Goal: Task Accomplishment & Management: Use online tool/utility

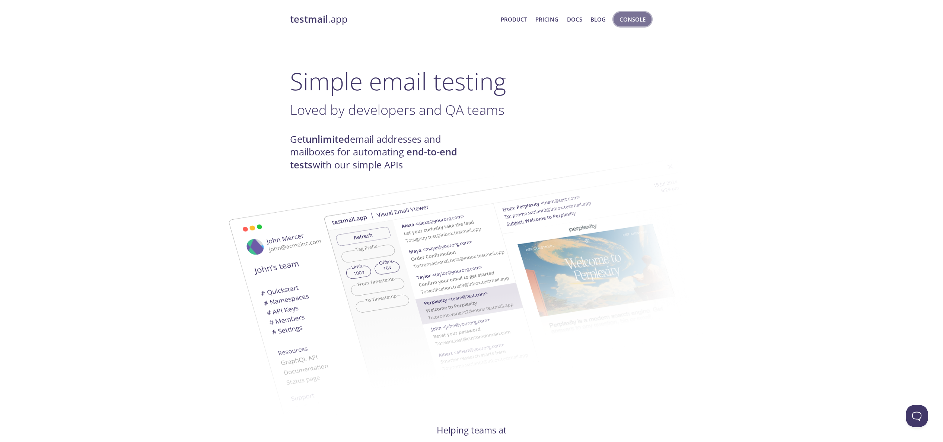
click at [640, 21] on span "Console" at bounding box center [632, 20] width 26 height 10
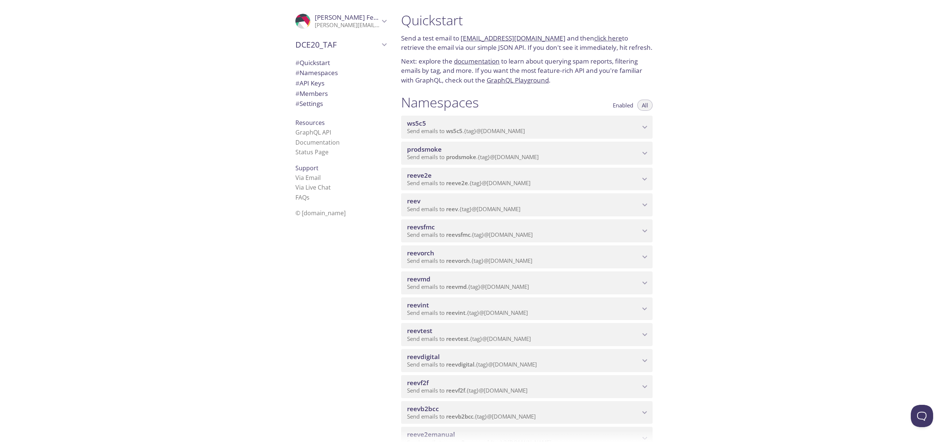
click at [645, 361] on icon "reevdigital namespace" at bounding box center [645, 361] width 10 height 10
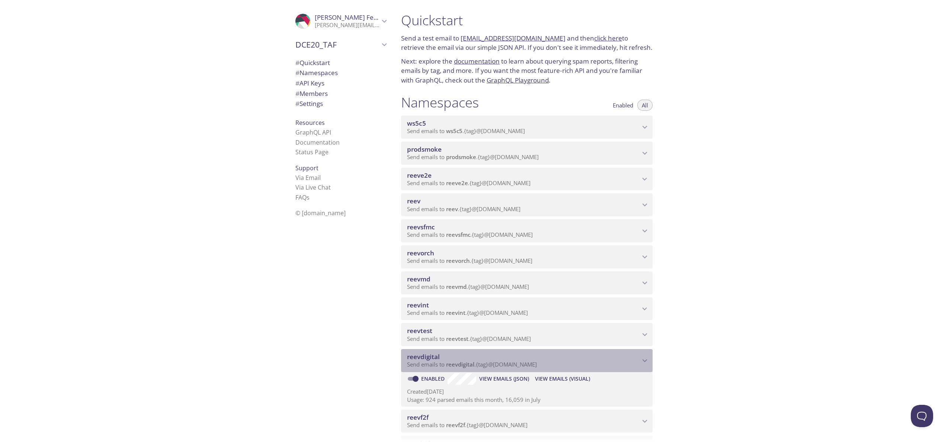
click at [645, 361] on icon "reevdigital namespace" at bounding box center [645, 361] width 10 height 10
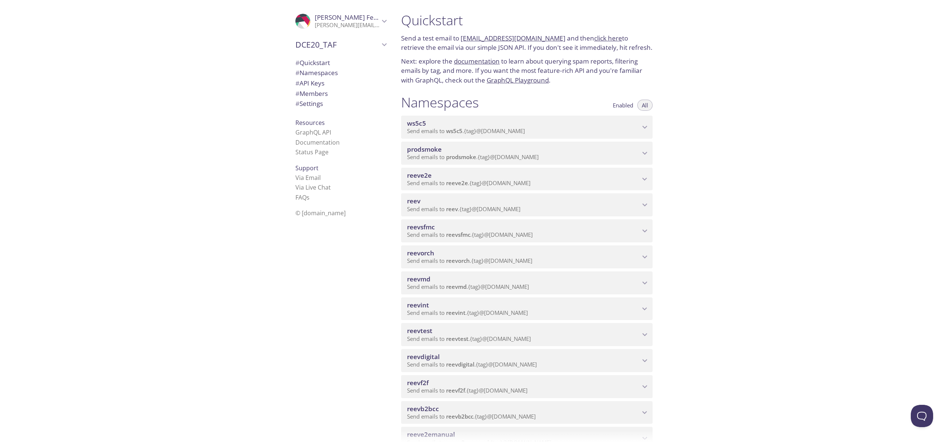
click at [630, 359] on span "reevdigital" at bounding box center [523, 357] width 233 height 8
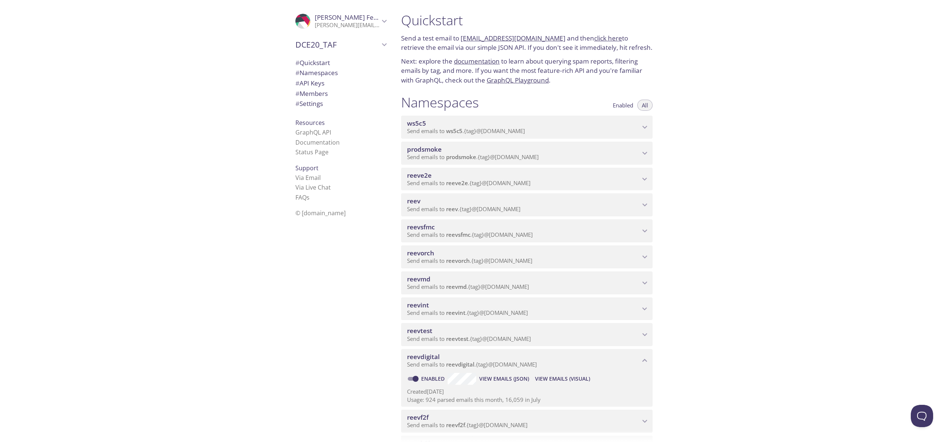
click at [555, 379] on span "View Emails (Visual)" at bounding box center [562, 379] width 55 height 9
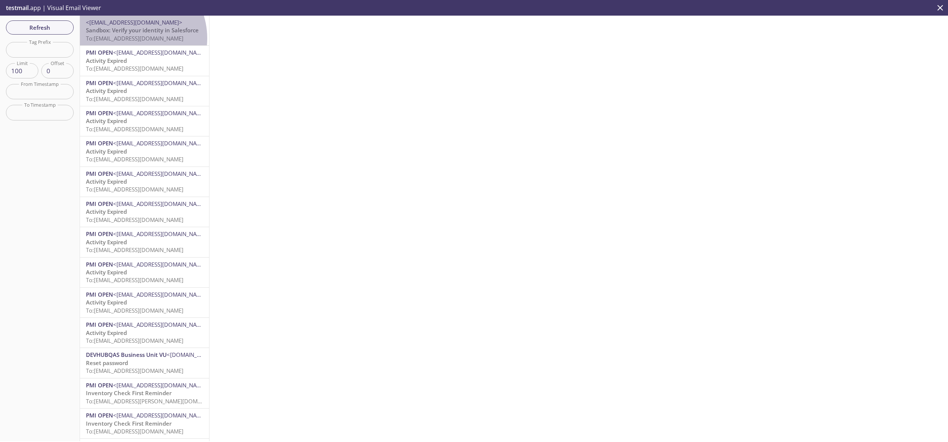
click at [130, 38] on span "To: [EMAIL_ADDRESS][DOMAIN_NAME]" at bounding box center [135, 38] width 98 height 7
